Goal: Communication & Community: Answer question/provide support

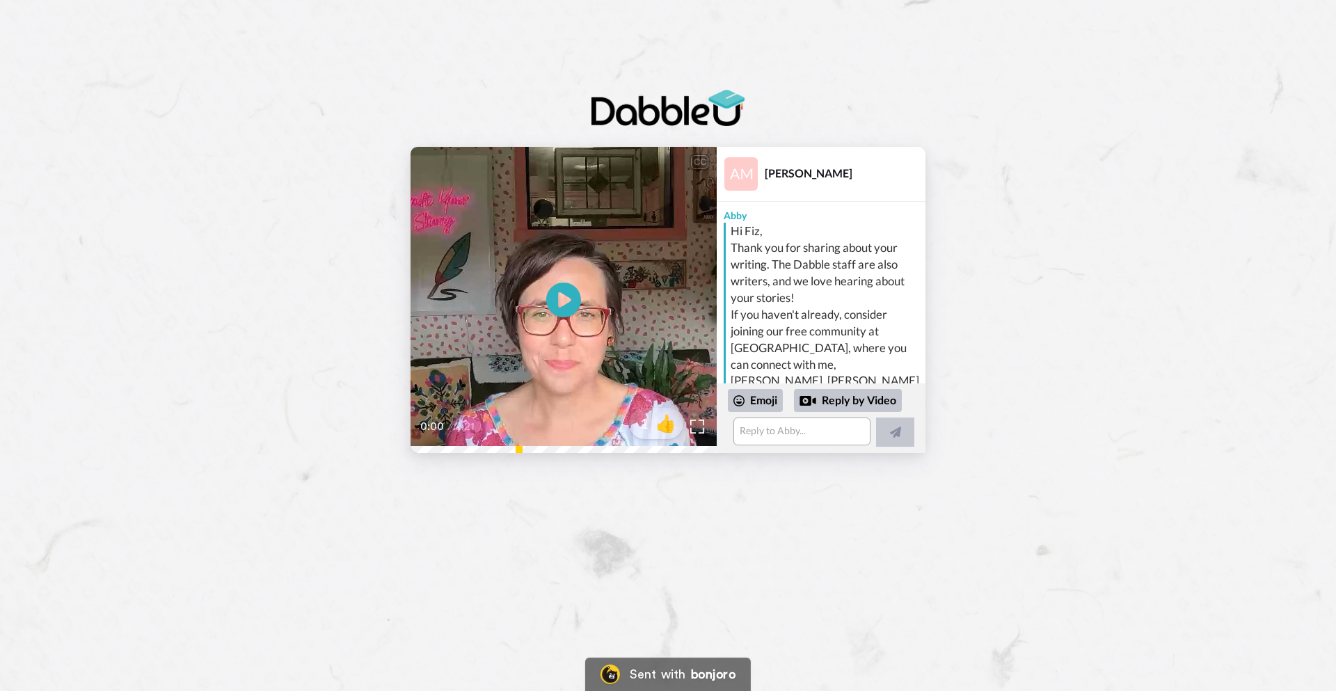
click at [596, 294] on video at bounding box center [563, 300] width 306 height 306
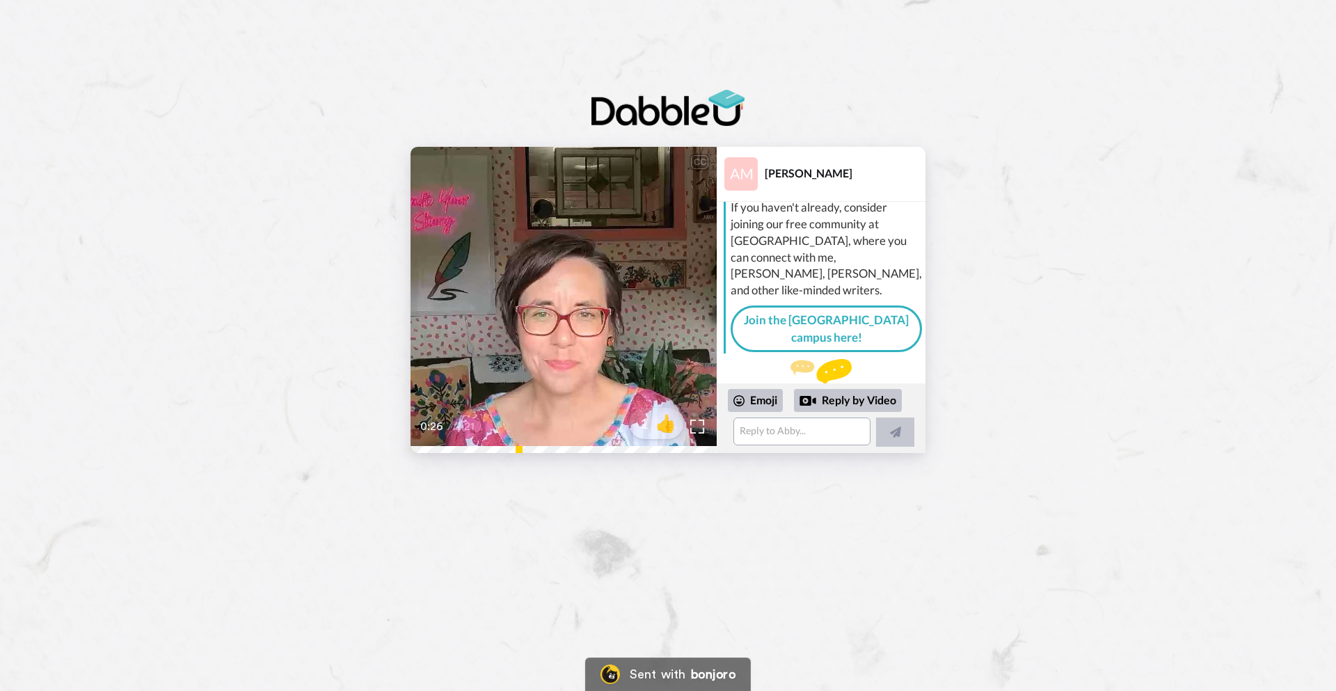
scroll to position [106, 0]
click at [860, 399] on div "Reply by Video" at bounding box center [848, 401] width 108 height 24
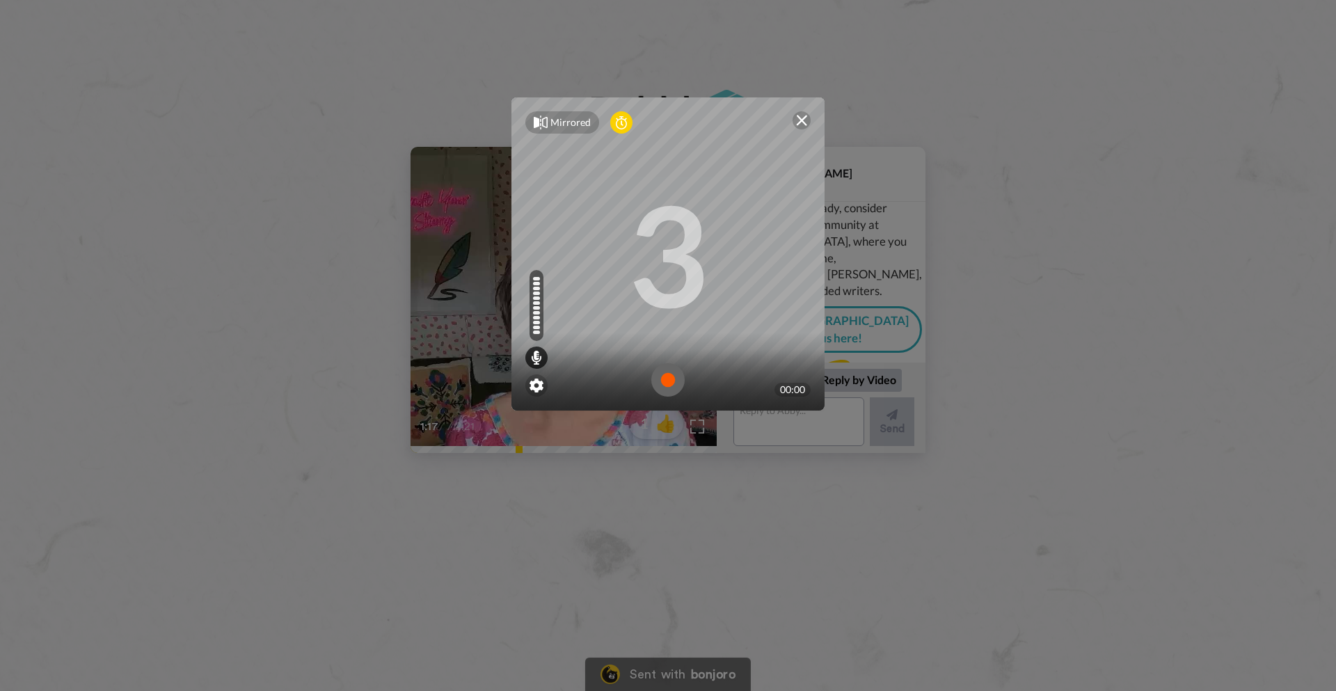
click at [801, 122] on img at bounding box center [801, 120] width 11 height 11
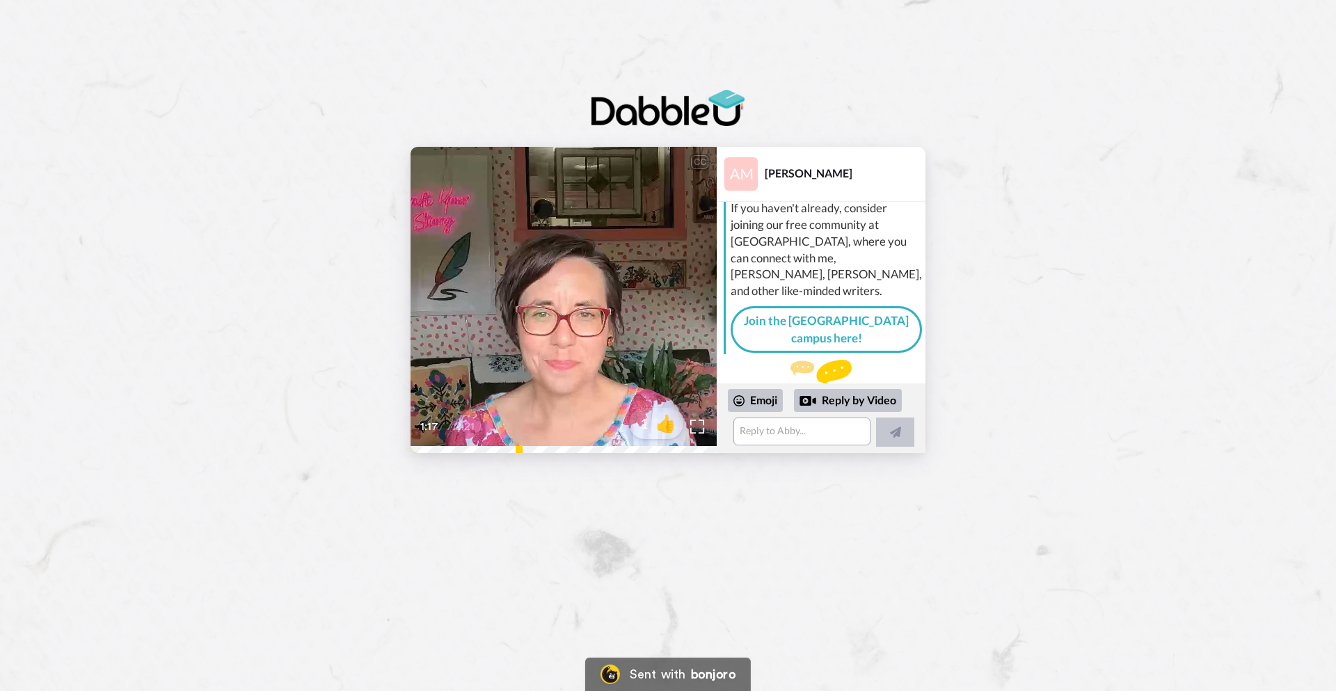
click at [574, 362] on video at bounding box center [563, 300] width 306 height 306
click at [859, 403] on div "Reply by Video" at bounding box center [848, 401] width 108 height 24
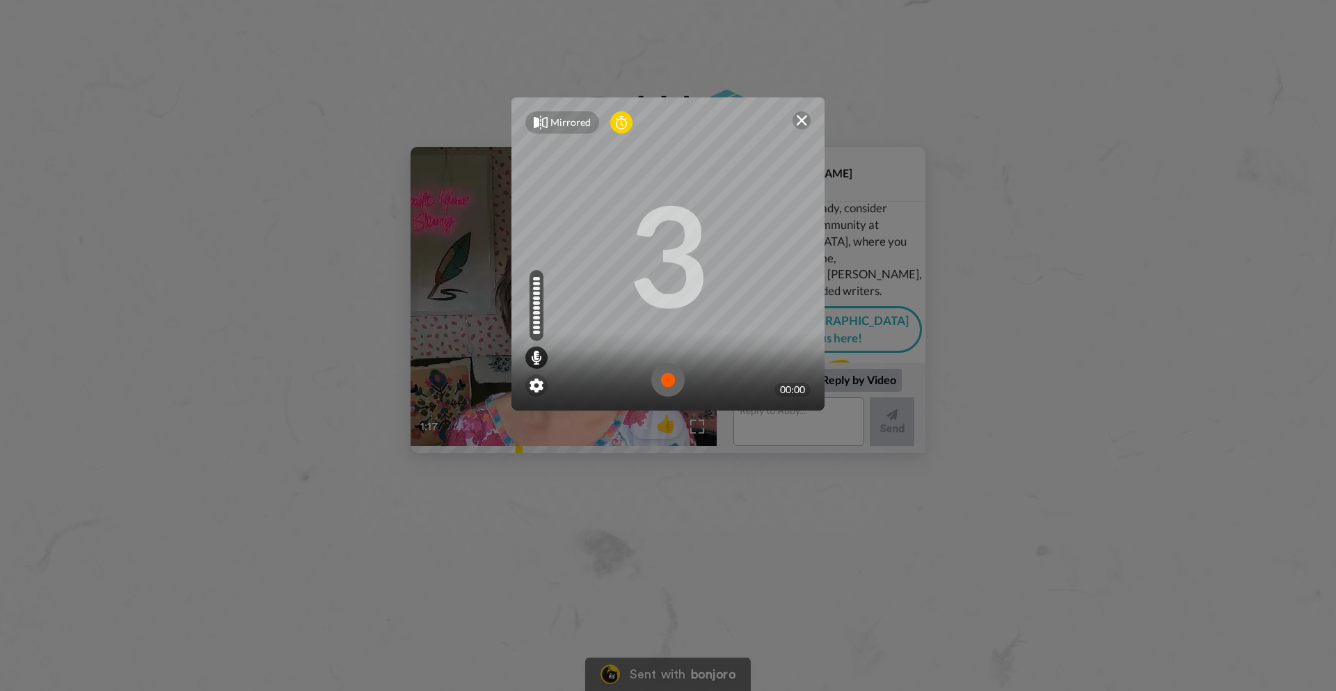
click at [662, 378] on img at bounding box center [667, 379] width 33 height 33
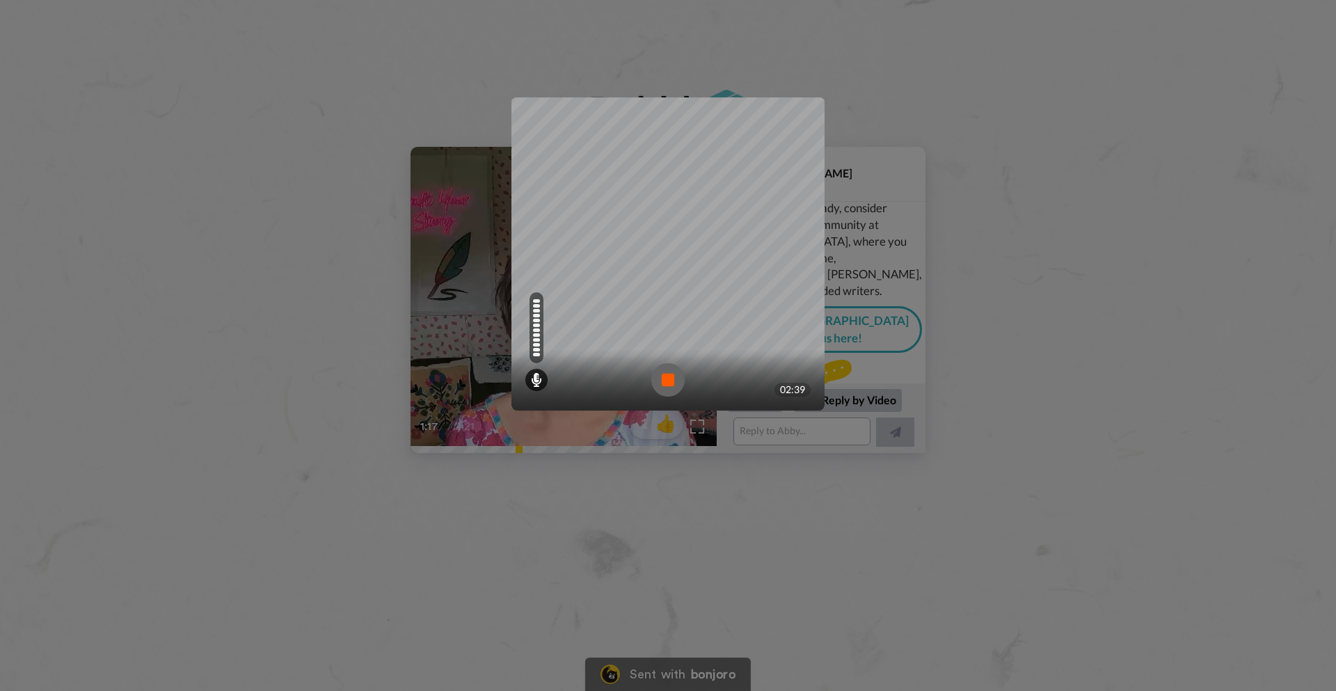
click at [662, 378] on img at bounding box center [667, 379] width 33 height 33
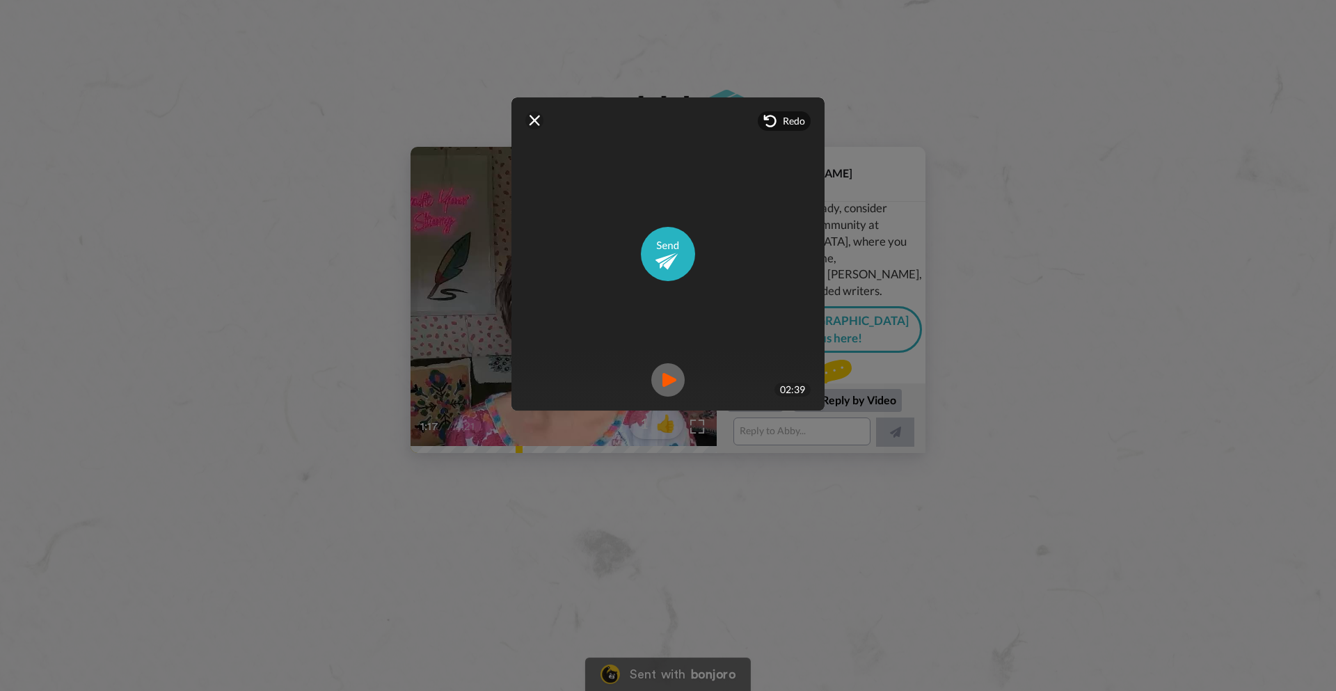
click at [681, 371] on img at bounding box center [667, 379] width 33 height 33
click at [669, 378] on img at bounding box center [667, 379] width 33 height 33
click at [677, 246] on img at bounding box center [668, 254] width 54 height 54
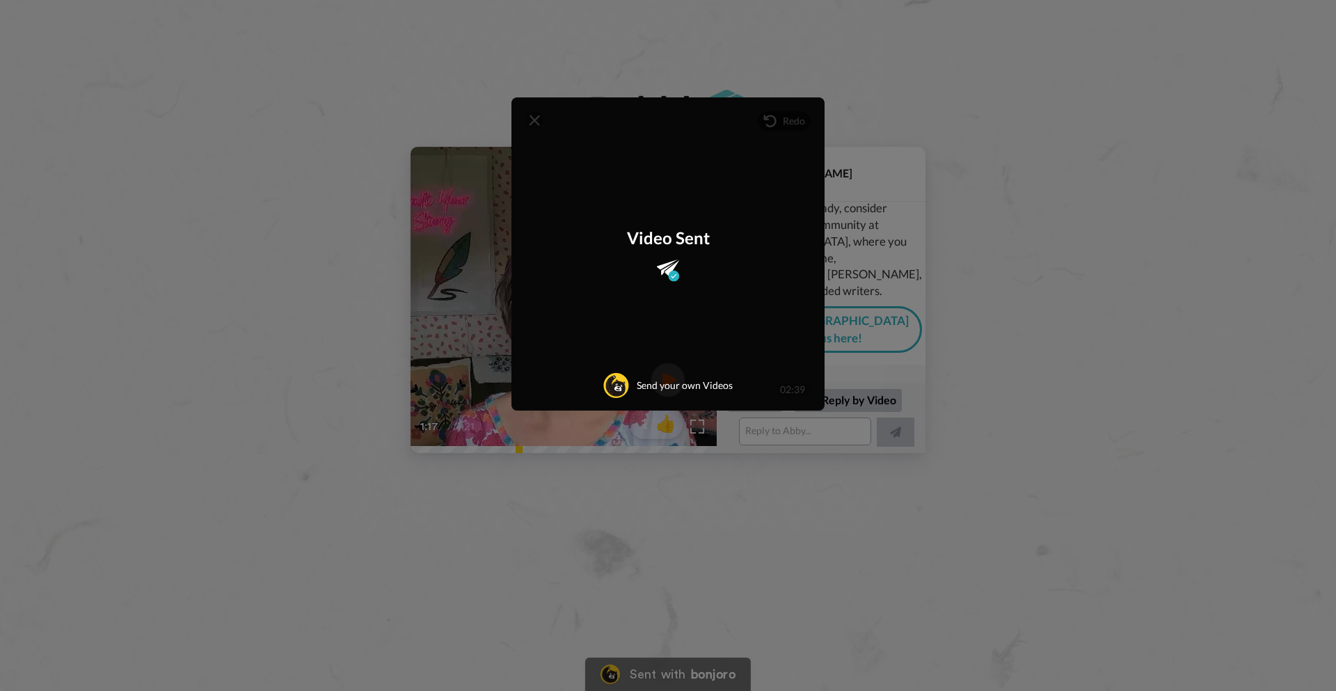
scroll to position [204, 0]
click at [693, 70] on div "Mirrored Redo 3 02:39 Video Sent Send your own Videos" at bounding box center [668, 345] width 1336 height 691
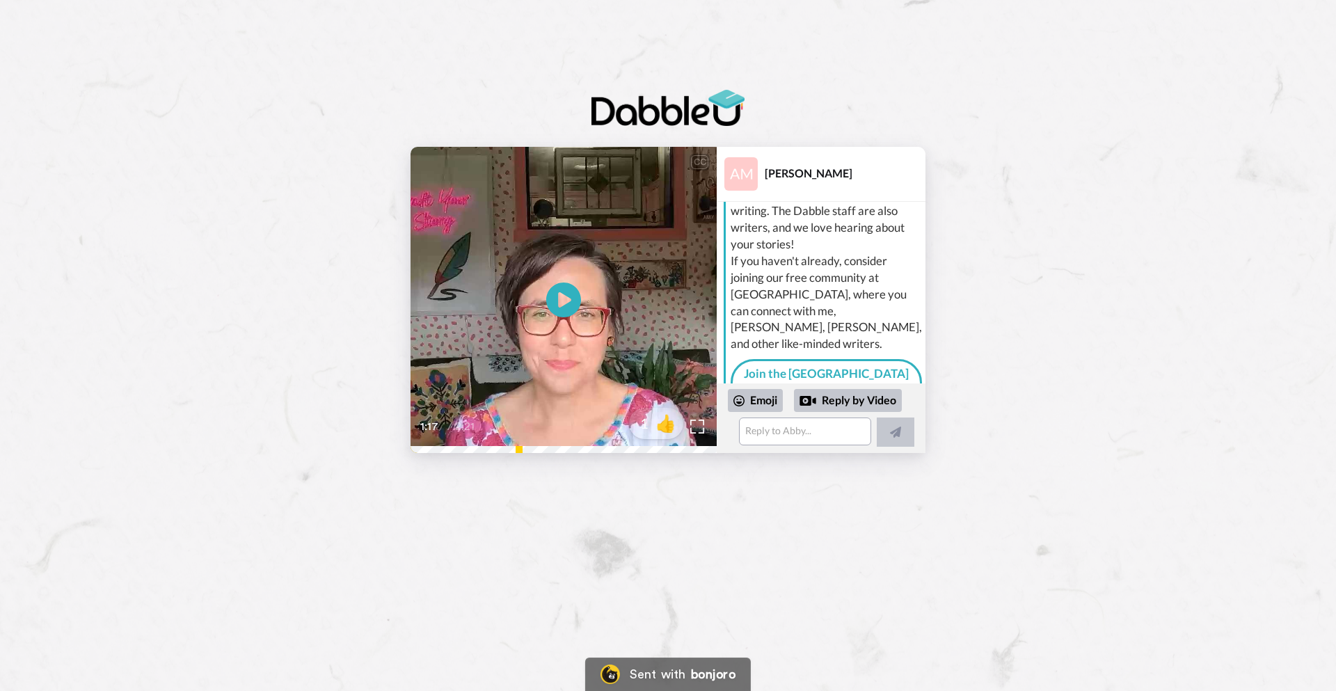
scroll to position [0, 0]
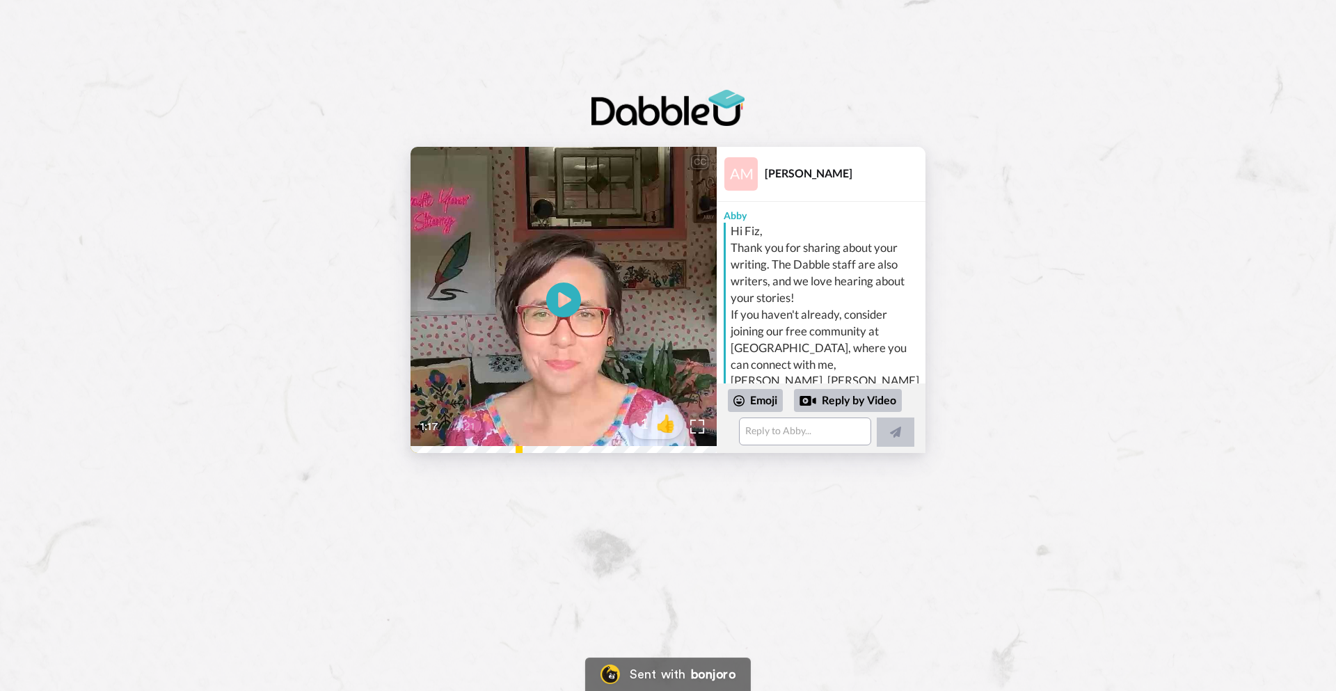
click at [712, 113] on img at bounding box center [667, 107] width 153 height 35
click at [741, 170] on img at bounding box center [740, 173] width 33 height 33
click at [736, 161] on img at bounding box center [740, 173] width 33 height 33
click at [789, 171] on div "[PERSON_NAME]" at bounding box center [845, 172] width 160 height 13
click at [573, 301] on icon at bounding box center [563, 299] width 37 height 37
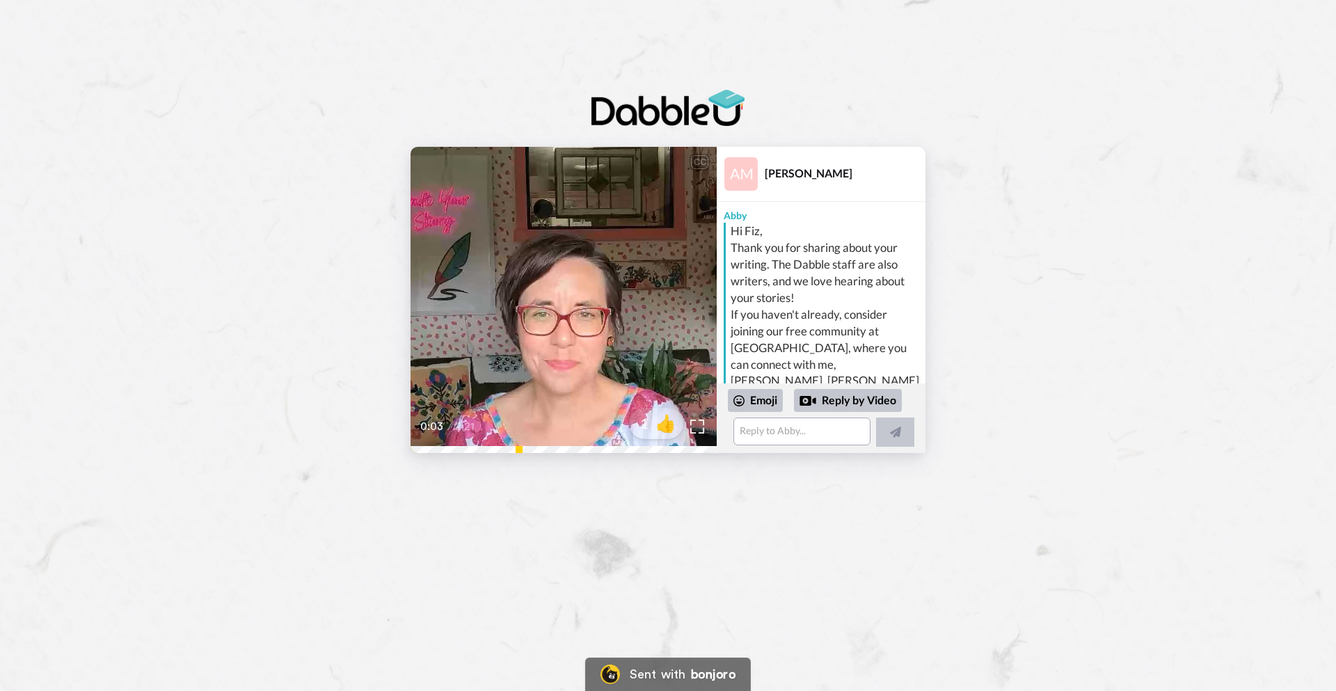
click at [562, 331] on video at bounding box center [563, 300] width 306 height 306
click at [611, 324] on video at bounding box center [563, 300] width 306 height 306
click at [565, 289] on icon at bounding box center [563, 299] width 37 height 37
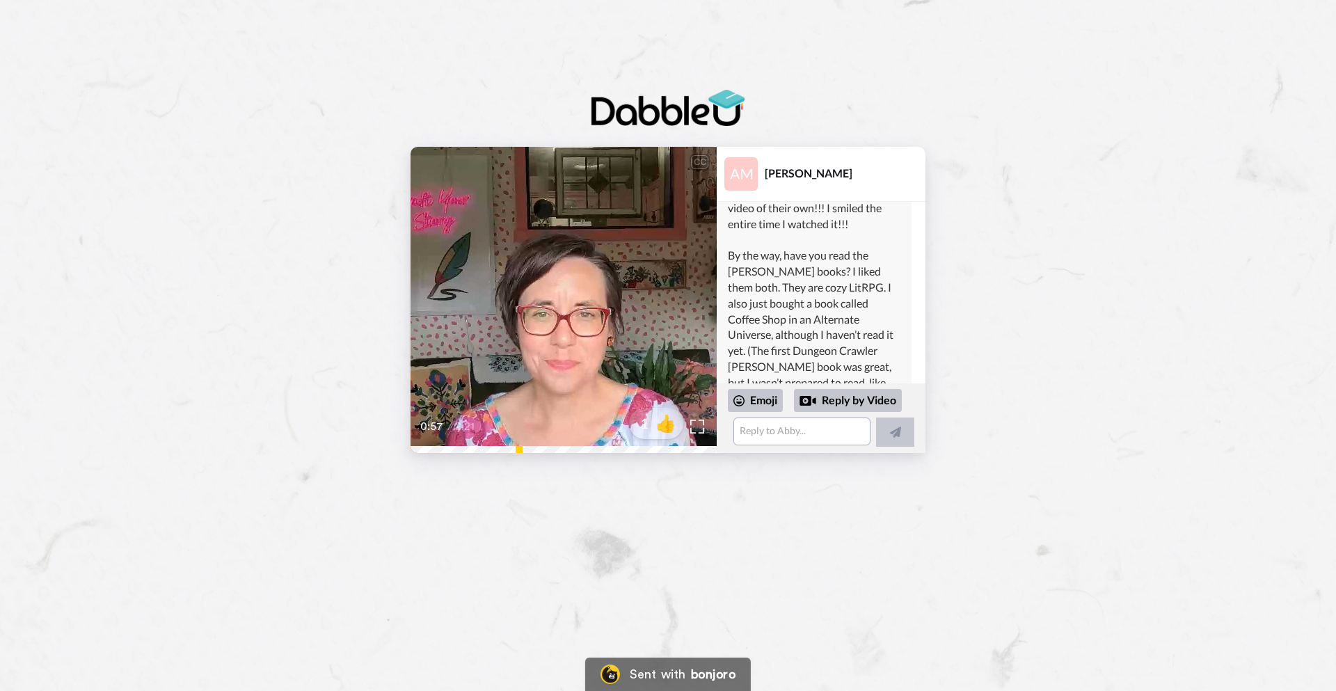
scroll to position [481, 0]
click at [789, 438] on textarea at bounding box center [801, 431] width 137 height 28
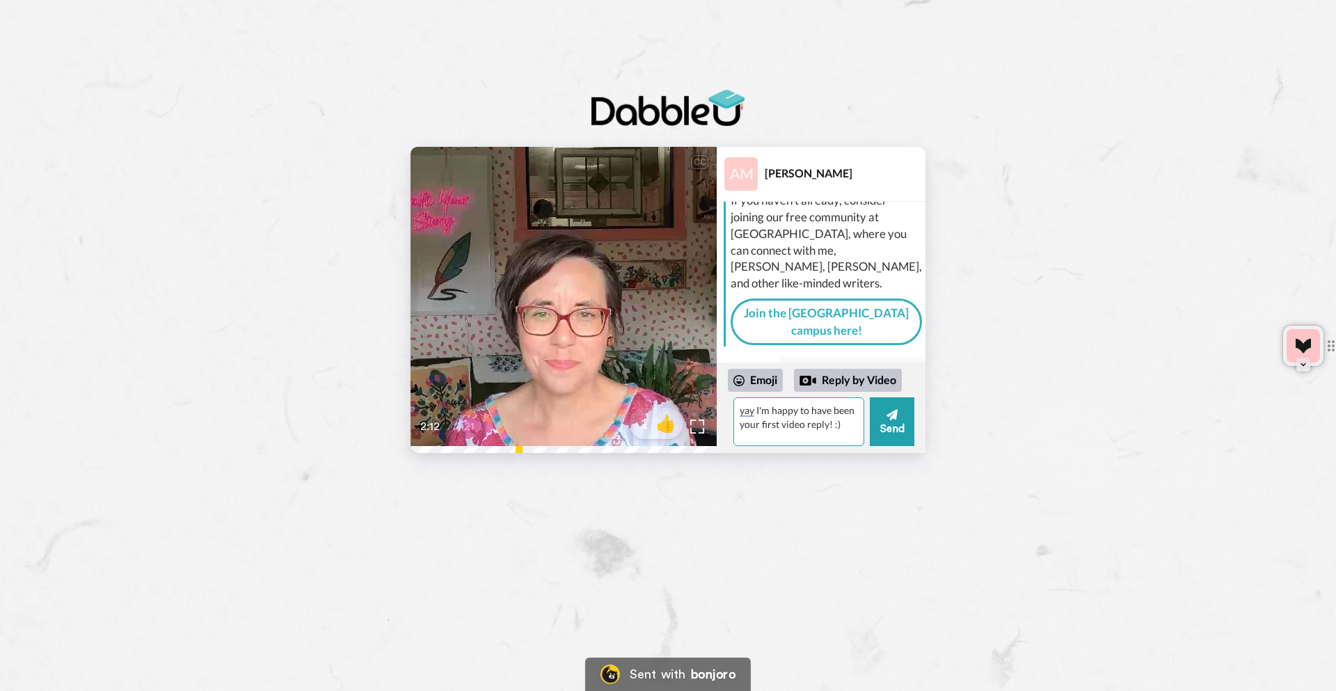
scroll to position [115, 0]
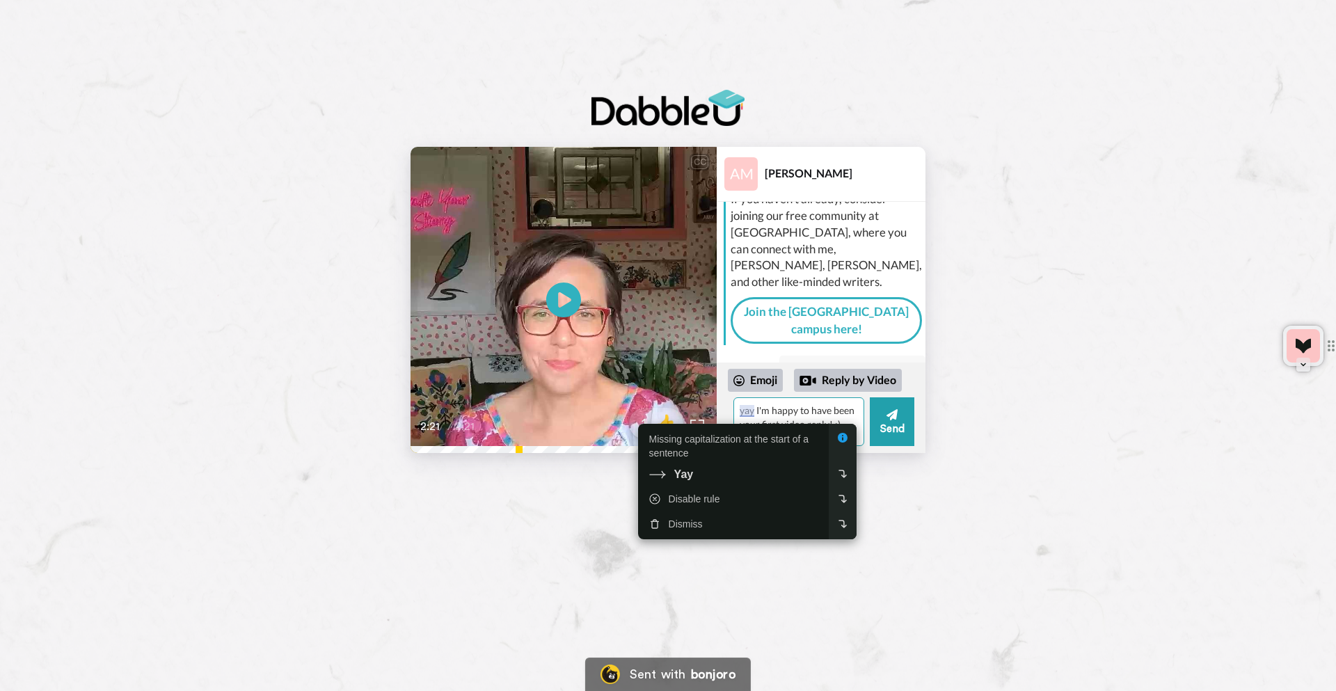
click at [829, 412] on textarea "yay I'm happy to have been your first video reply! :)" at bounding box center [798, 421] width 131 height 49
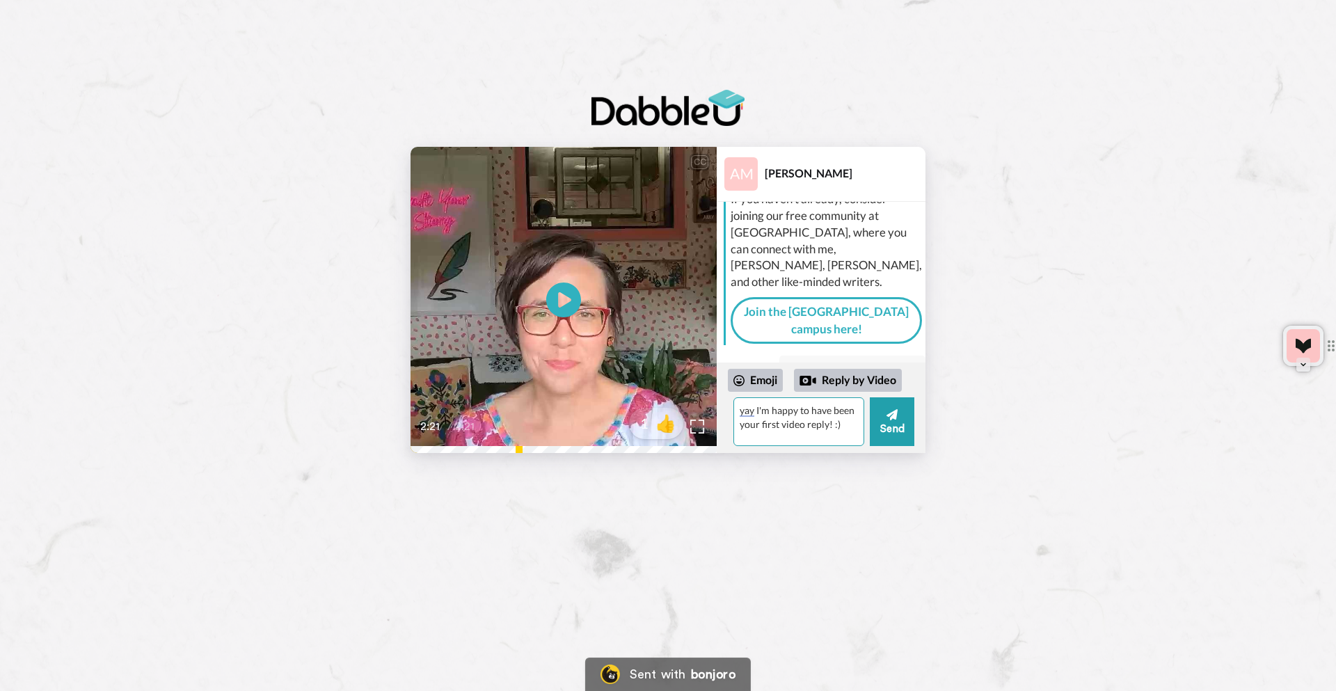
click at [841, 423] on textarea "yay I'm happy to have been your first video reply! :)" at bounding box center [798, 421] width 131 height 49
paste textarea "t's a romance fantasy novel set in a D&D inspired world. My main characters are…"
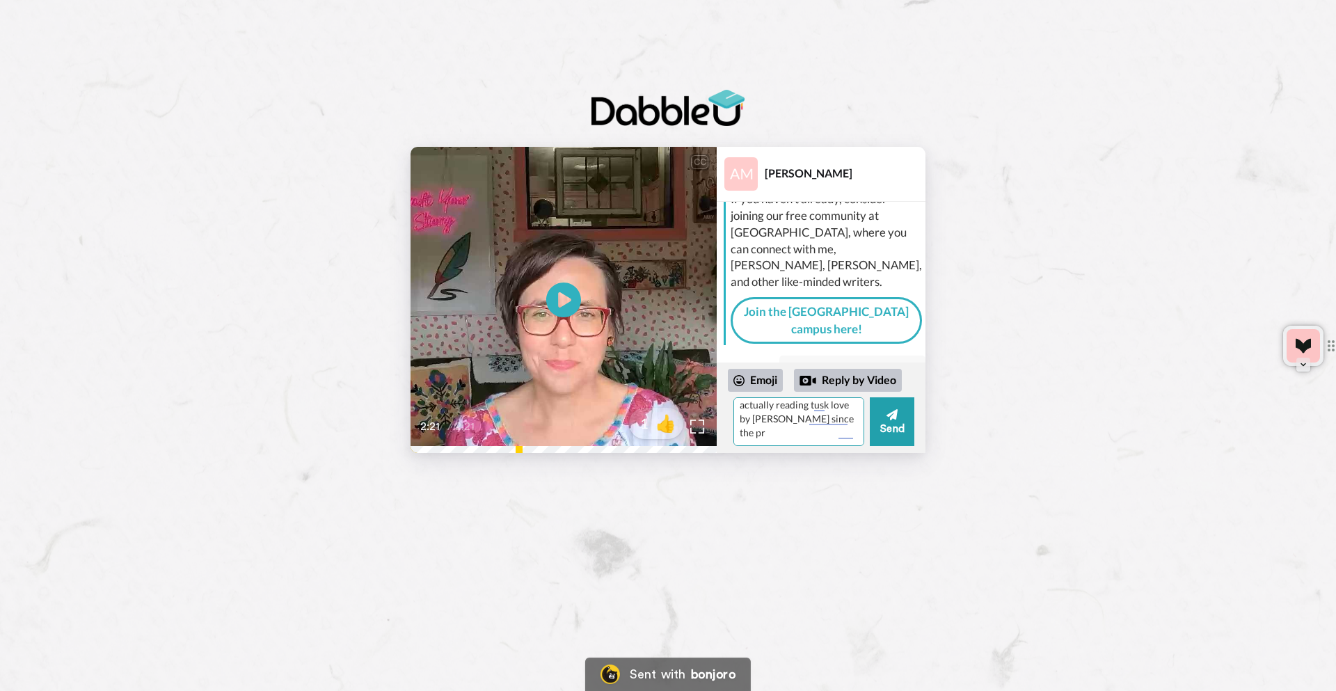
scroll to position [103, 0]
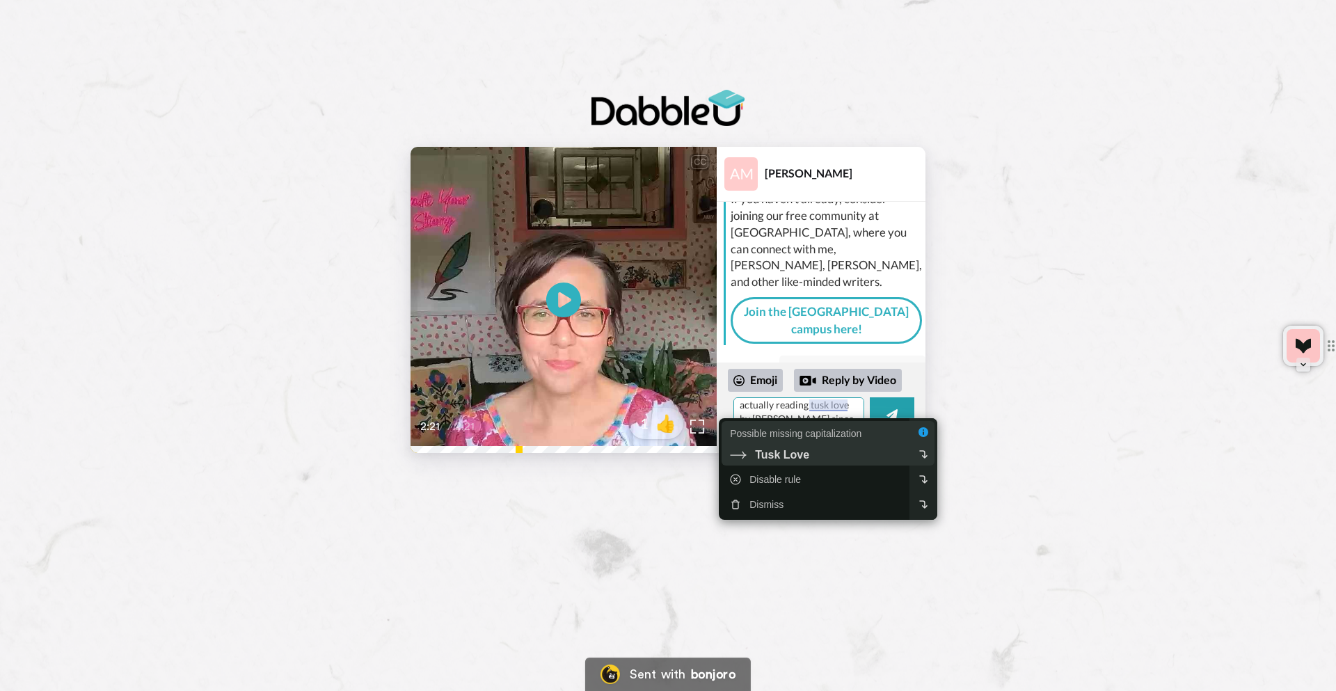
click at [826, 445] on div "Possible missing capitalization Tusk Love" at bounding box center [817, 443] width 174 height 36
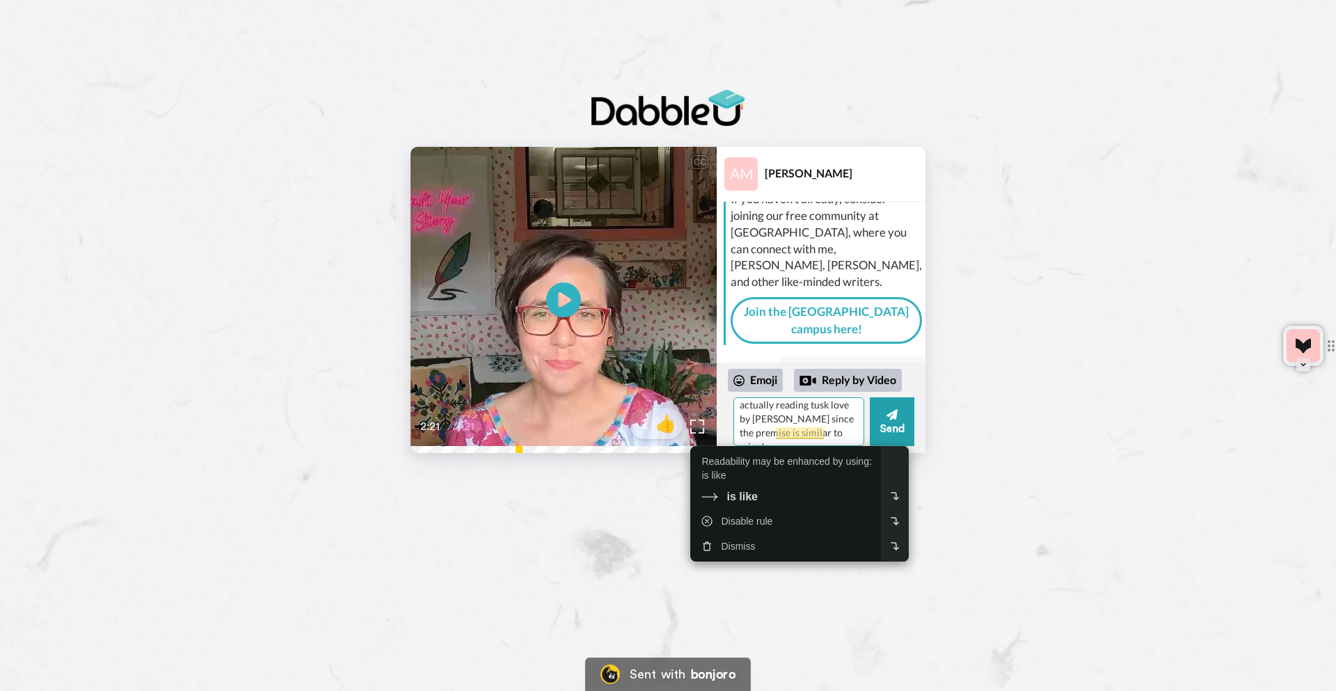
click at [819, 422] on textarea "yay I'm happy to have been your first video reply! :) I will put his novels in …" at bounding box center [798, 421] width 131 height 49
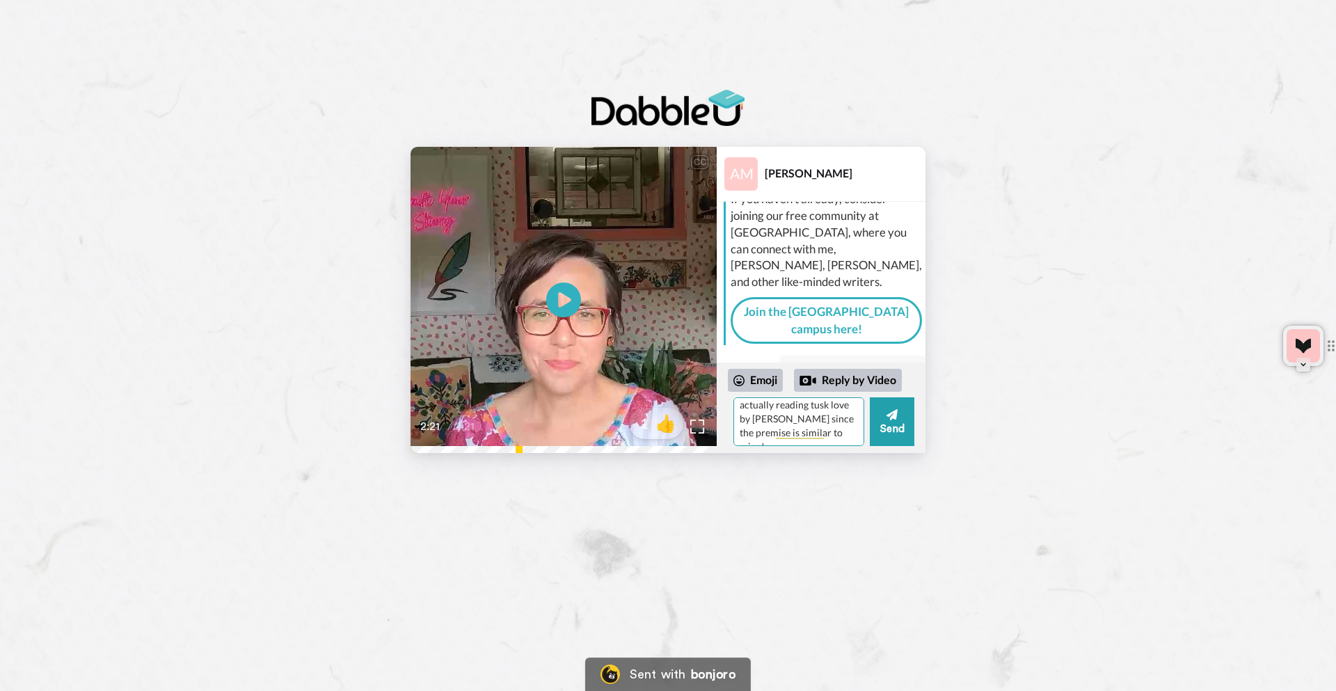
click at [840, 435] on textarea "yay I'm happy to have been your first video reply! :) I will put his novels in …" at bounding box center [798, 421] width 131 height 49
click at [812, 426] on textarea "yay I'm happy to have been your first video reply! :) I will put his novels in …" at bounding box center [798, 421] width 131 height 49
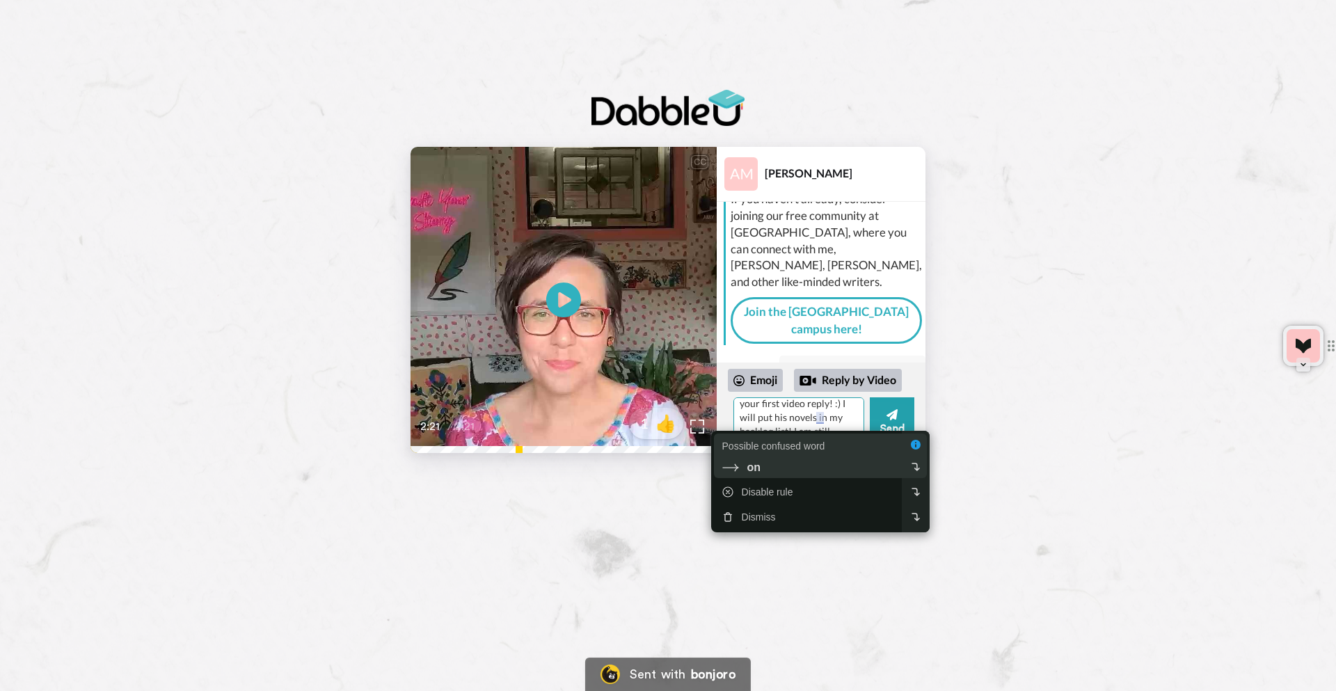
click at [813, 449] on div "Possible confused word" at bounding box center [773, 446] width 103 height 14
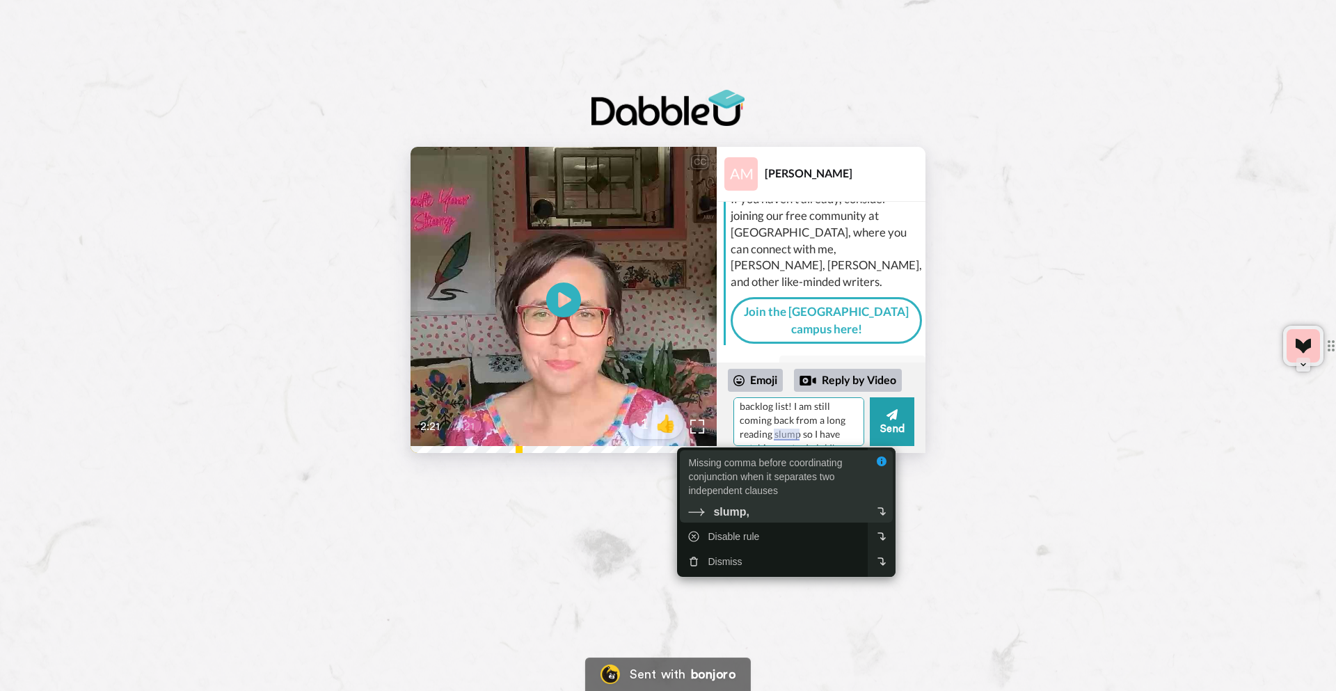
click at [800, 475] on div "Missing comma before coordinating conjunction when it separates two independent…" at bounding box center [775, 477] width 174 height 42
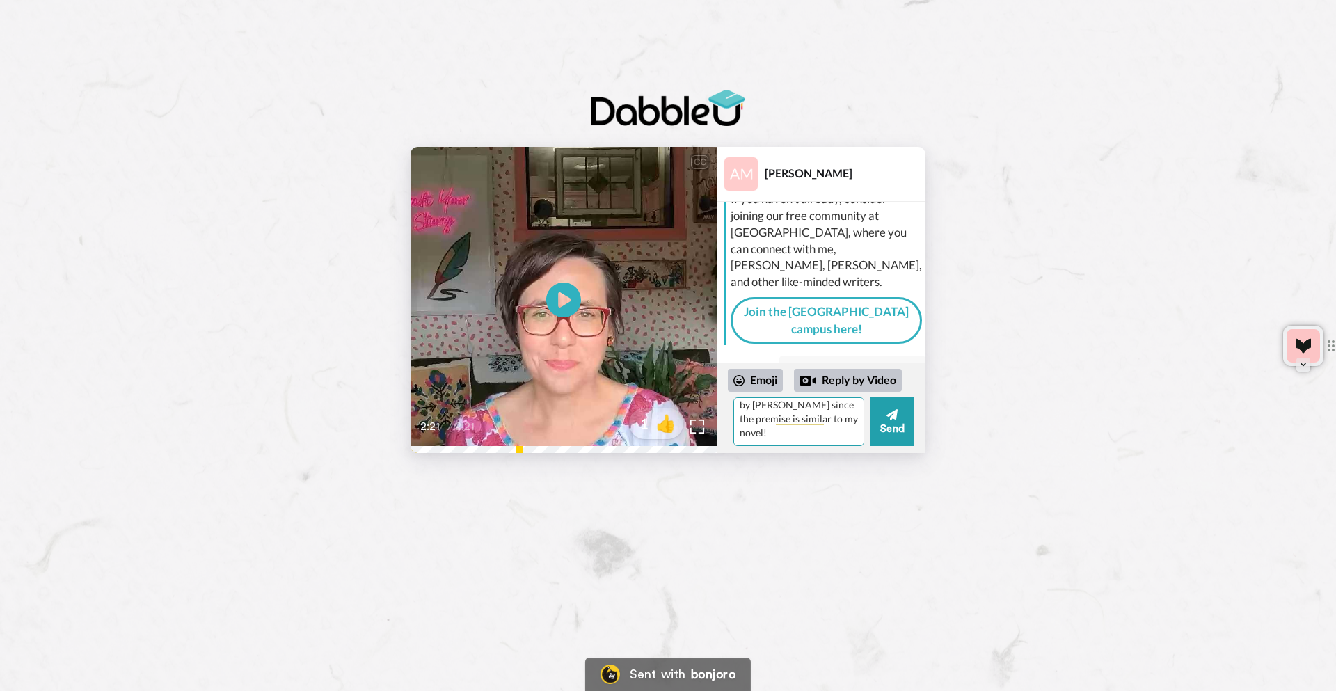
click at [771, 417] on textarea "yay I'm happy to have been your first video reply! :) I will put his novels on …" at bounding box center [798, 421] width 131 height 49
click at [752, 436] on textarea "yay I'm happy to have been your first video reply! :) I will put his novels on …" at bounding box center [798, 421] width 131 height 49
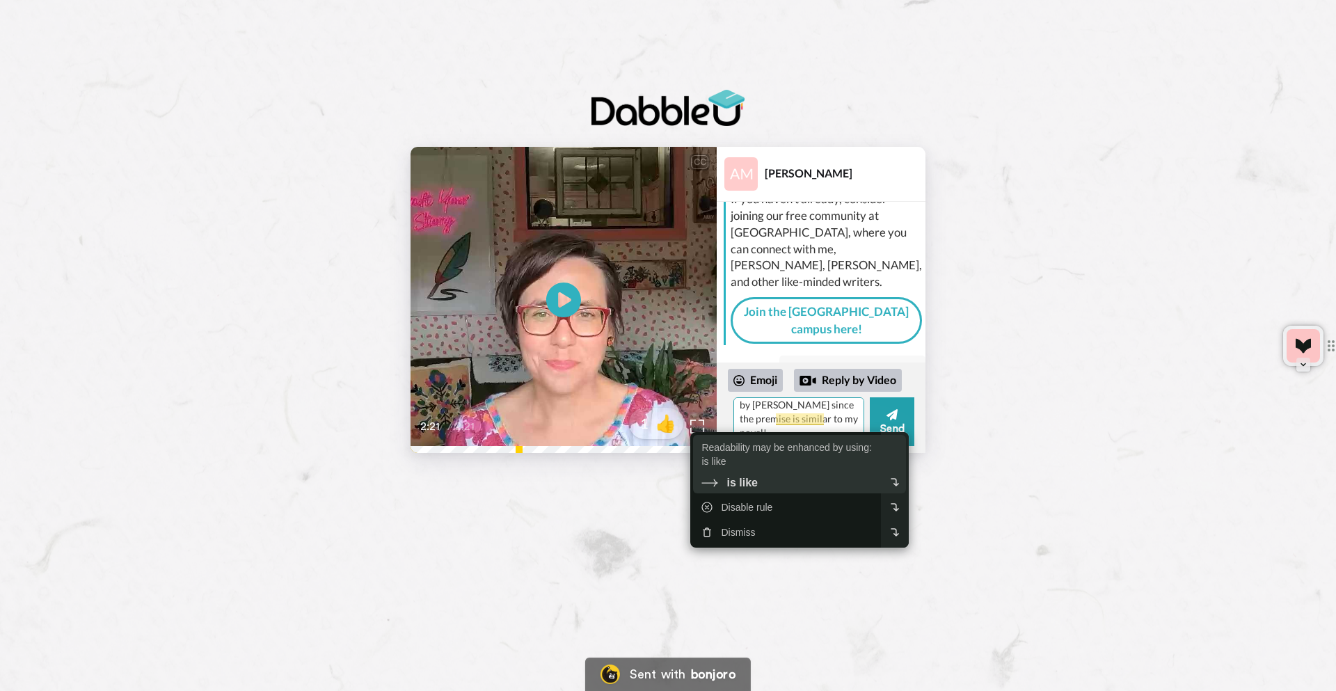
click at [796, 453] on div "Readability may be enhanced by using: is like" at bounding box center [788, 454] width 174 height 28
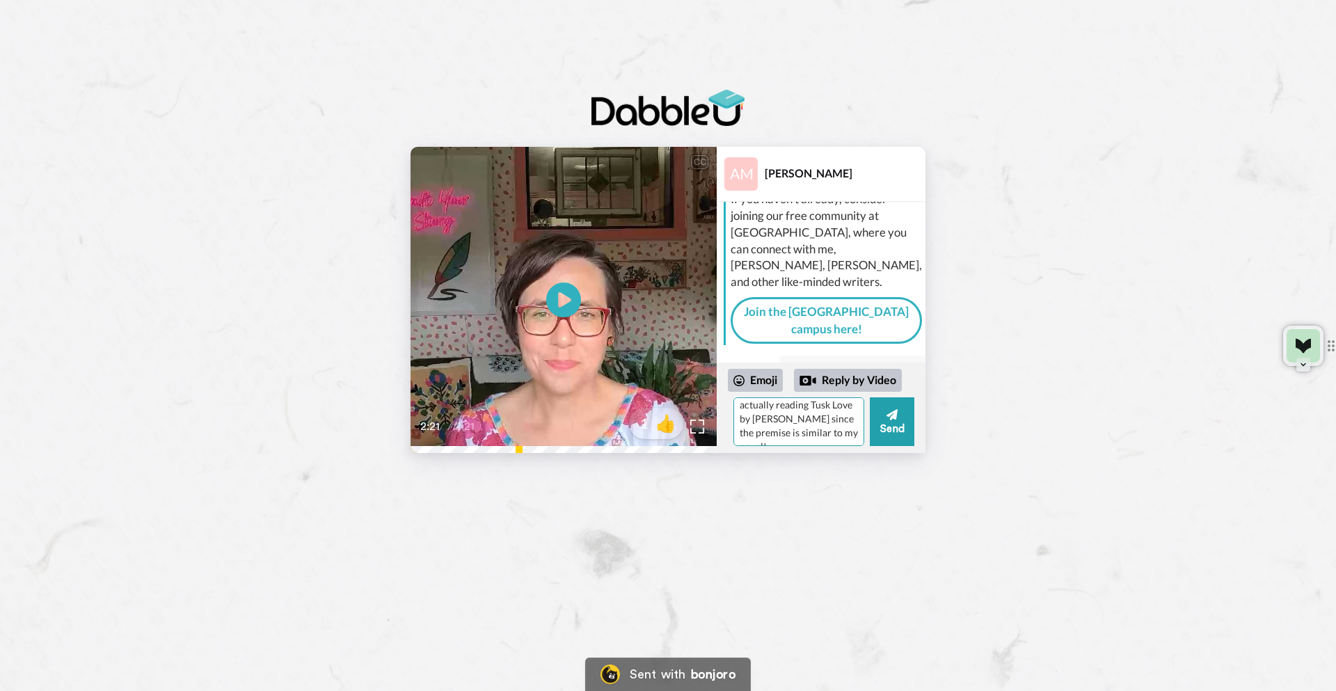
click at [853, 420] on textarea "yay I'm happy to have been your first video reply! :) I will put his novels on …" at bounding box center [798, 421] width 131 height 49
click at [775, 419] on textarea "yay I'm happy to have been your first video reply! :) I will put his novels on …" at bounding box center [798, 421] width 131 height 49
drag, startPoint x: 762, startPoint y: 434, endPoint x: 734, endPoint y: 431, distance: 28.7
click at [734, 431] on textarea "yay I'm happy to have been your first video reply! :) I will put his novels on …" at bounding box center [798, 421] width 131 height 49
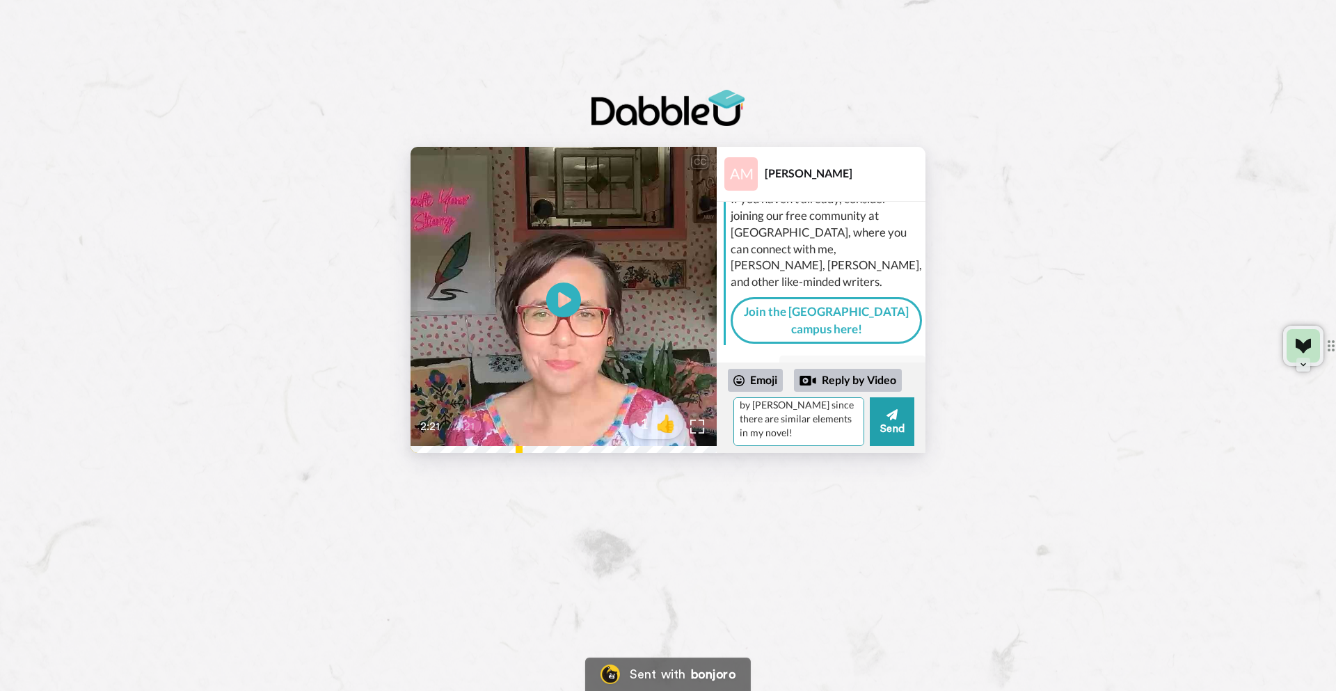
click at [817, 435] on textarea "yay I'm happy to have been your first video reply! :) I will put his novels on …" at bounding box center [798, 421] width 131 height 49
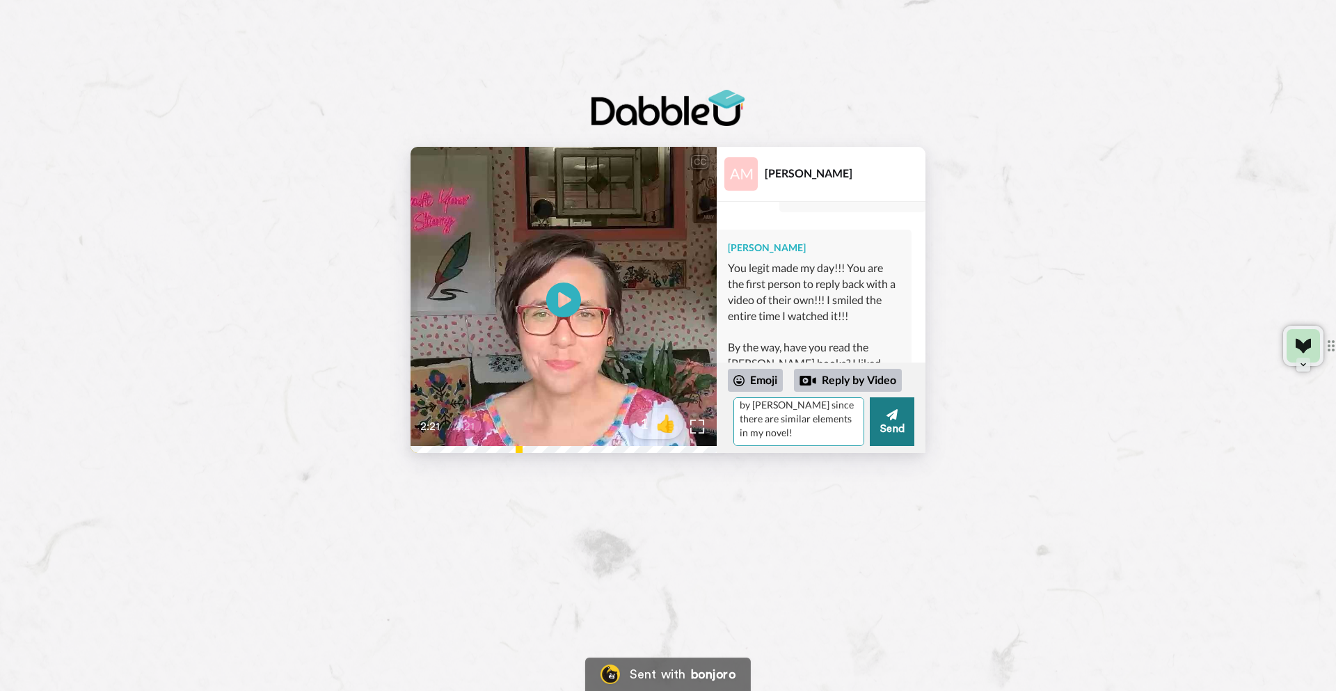
type textarea "yay I'm happy to have been your first video reply! :) I will put his novels on …"
click at [897, 426] on button "Send" at bounding box center [892, 421] width 45 height 49
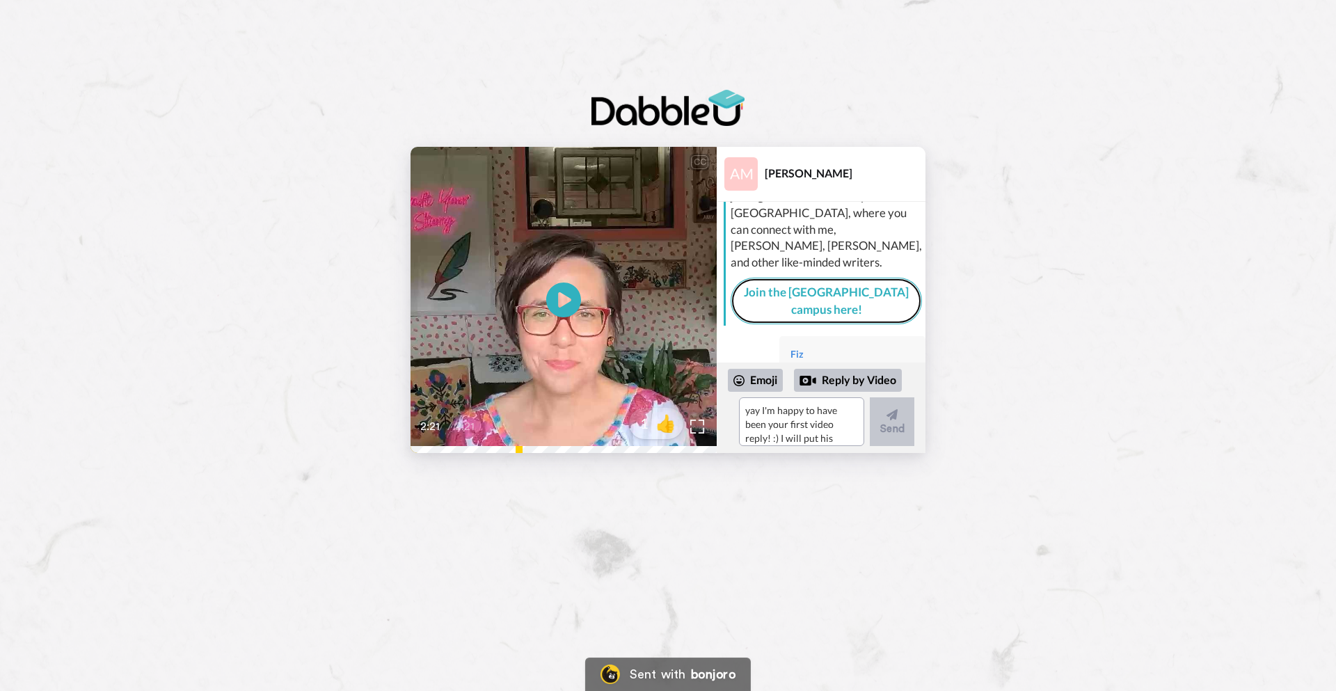
click at [797, 278] on link "Join the [GEOGRAPHIC_DATA] campus here!" at bounding box center [825, 301] width 191 height 47
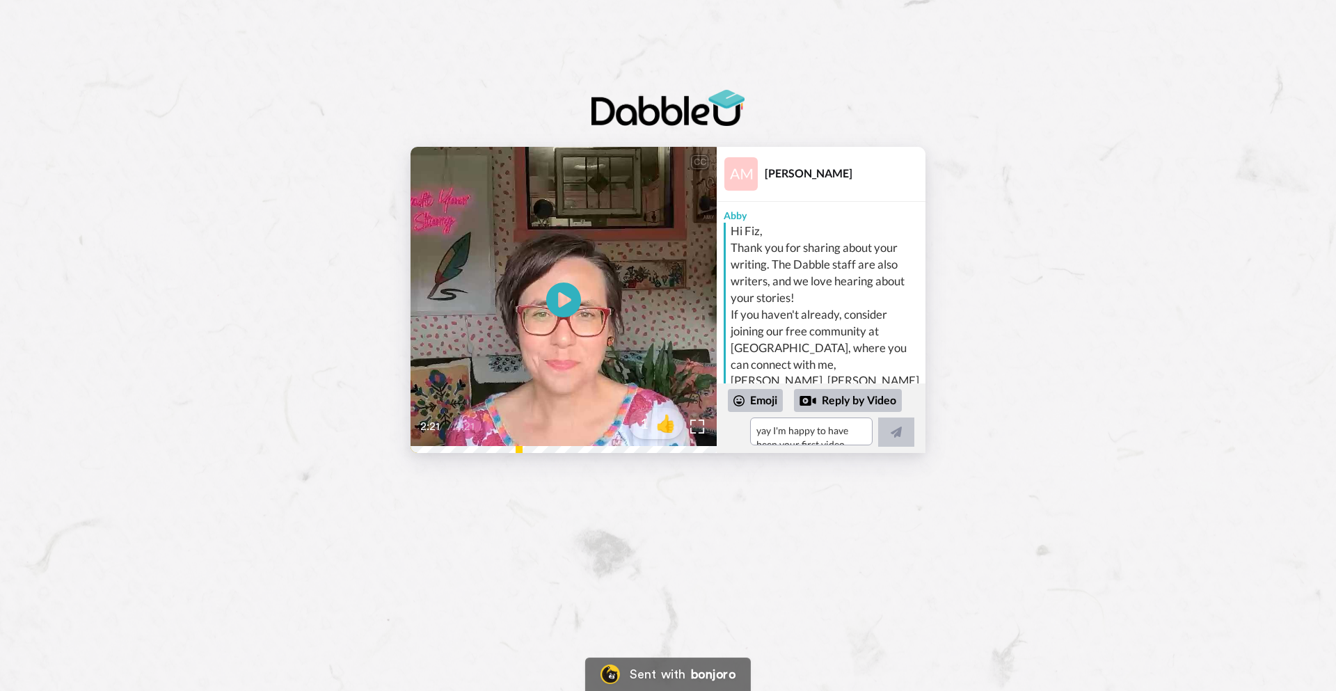
scroll to position [673, 0]
